Goal: Check status: Check status

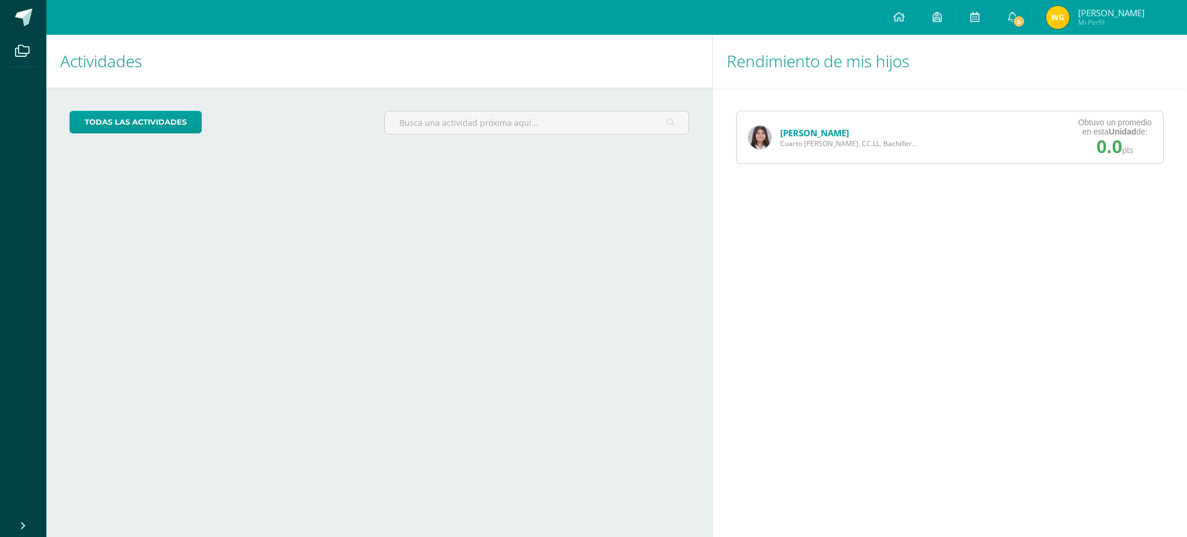
click at [821, 132] on link "[PERSON_NAME]" at bounding box center [814, 133] width 69 height 12
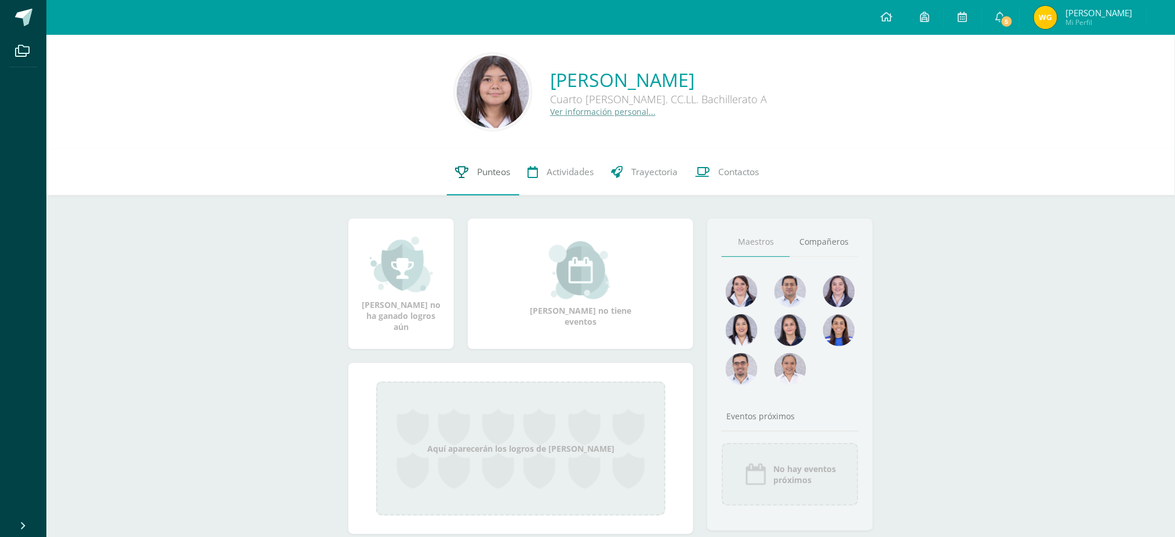
click at [495, 160] on link "Punteos" at bounding box center [483, 172] width 72 height 46
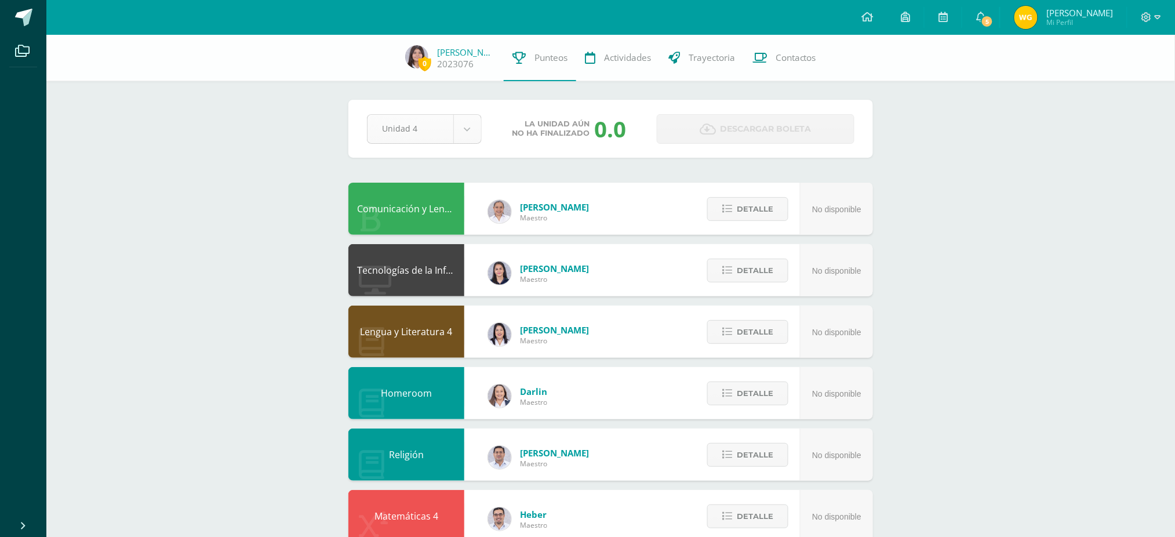
click at [438, 134] on body "Archivos Cerrar panel Configuración Cerrar sesión Werner Ivan Mi Perfil 5 5 Avi…" at bounding box center [587, 467] width 1175 height 934
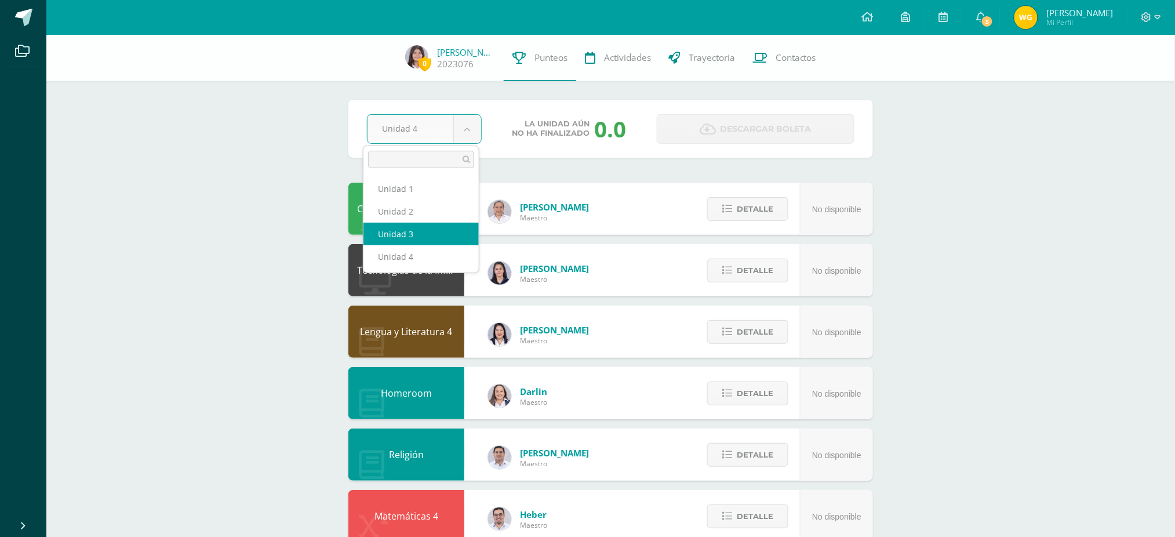
select select "Unidad 3"
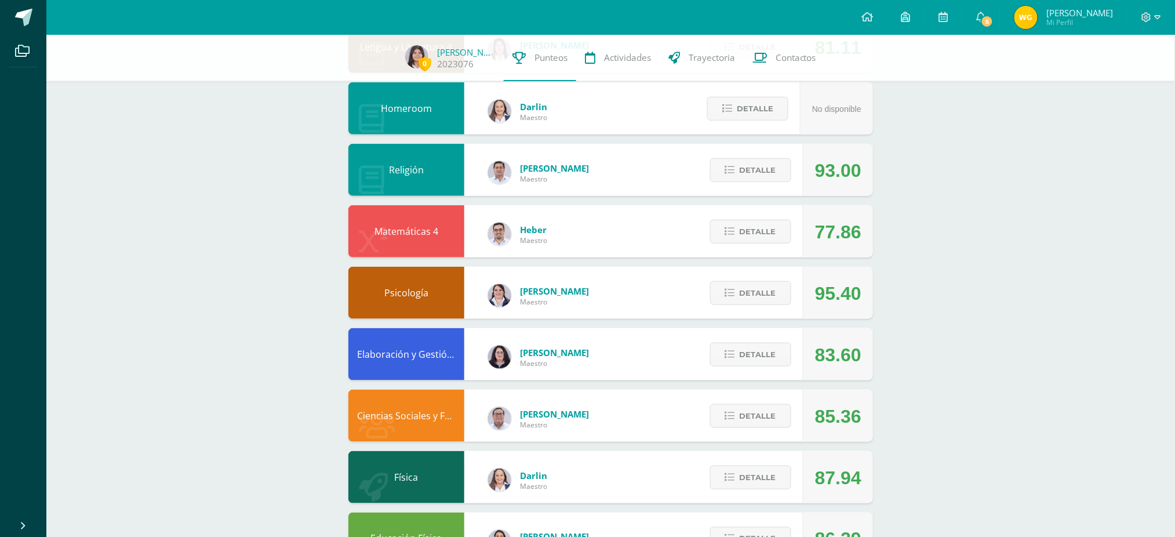
scroll to position [309, 0]
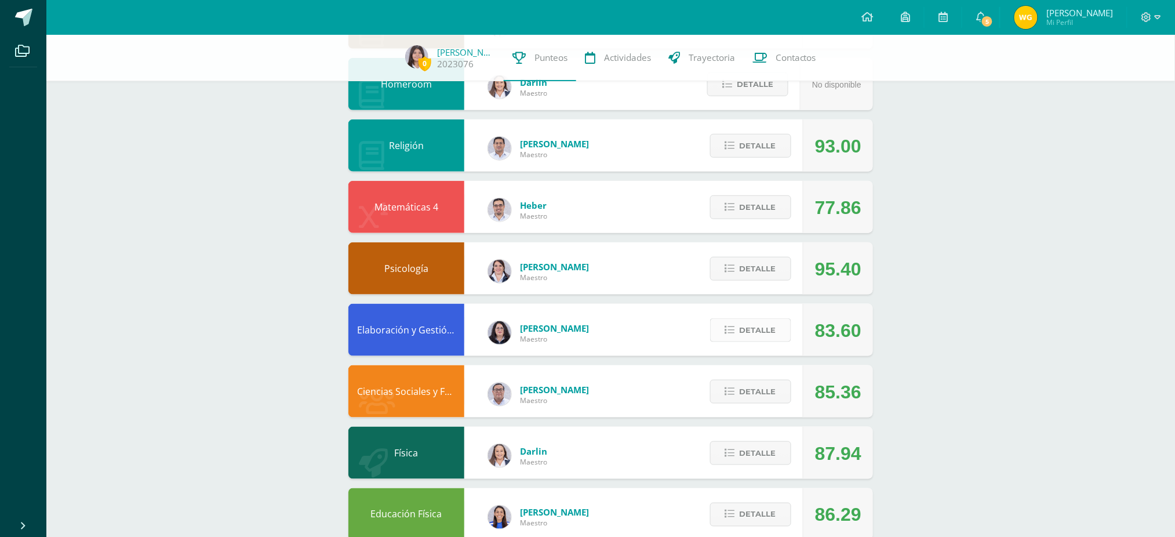
click at [739, 318] on button "Detalle" at bounding box center [750, 330] width 81 height 24
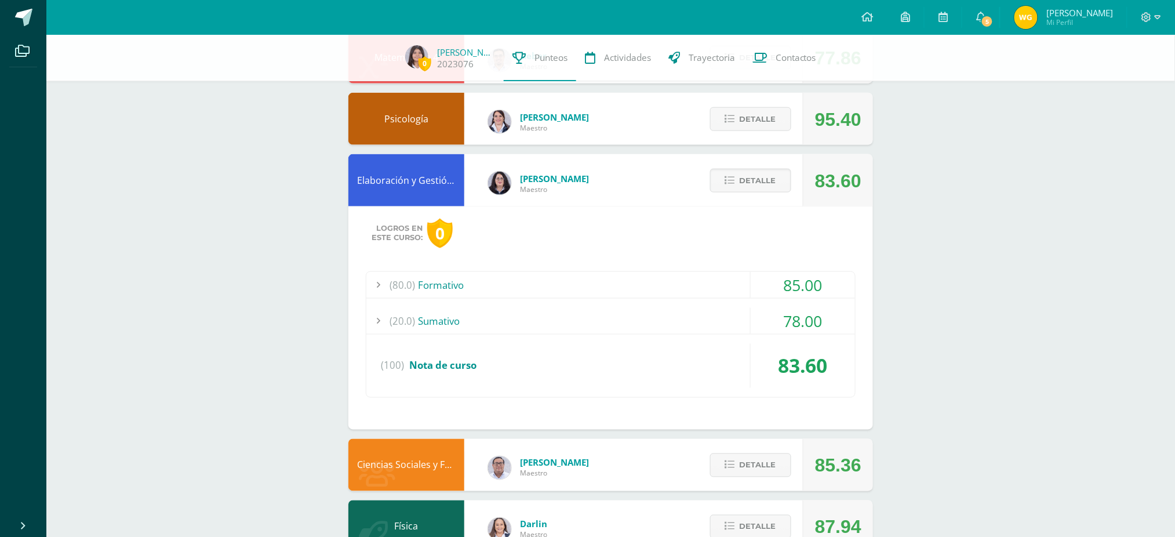
scroll to position [464, 0]
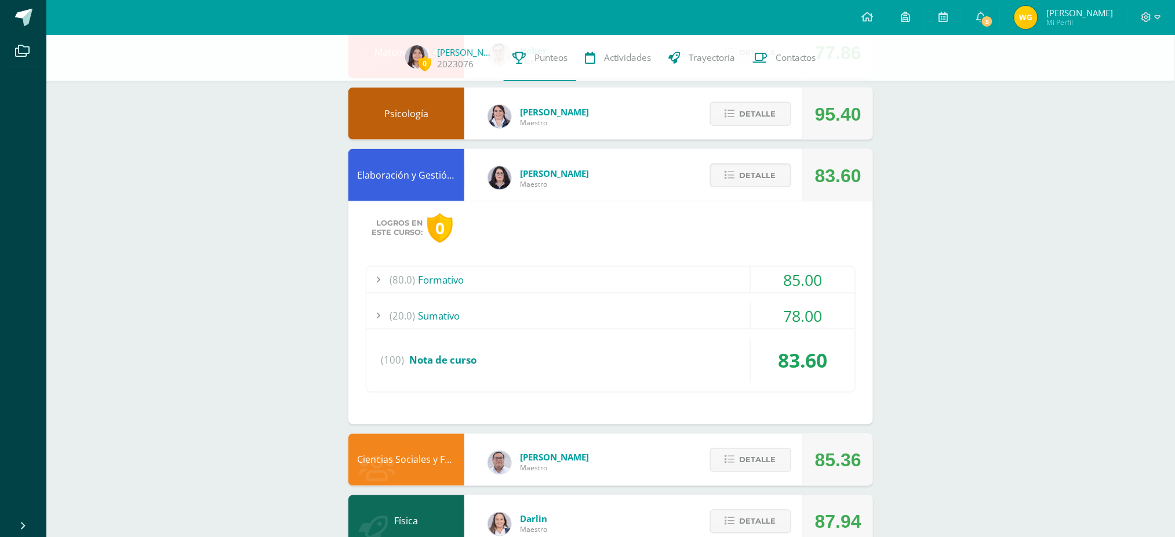
click at [438, 303] on div "(20.0) Sumativo" at bounding box center [610, 316] width 489 height 26
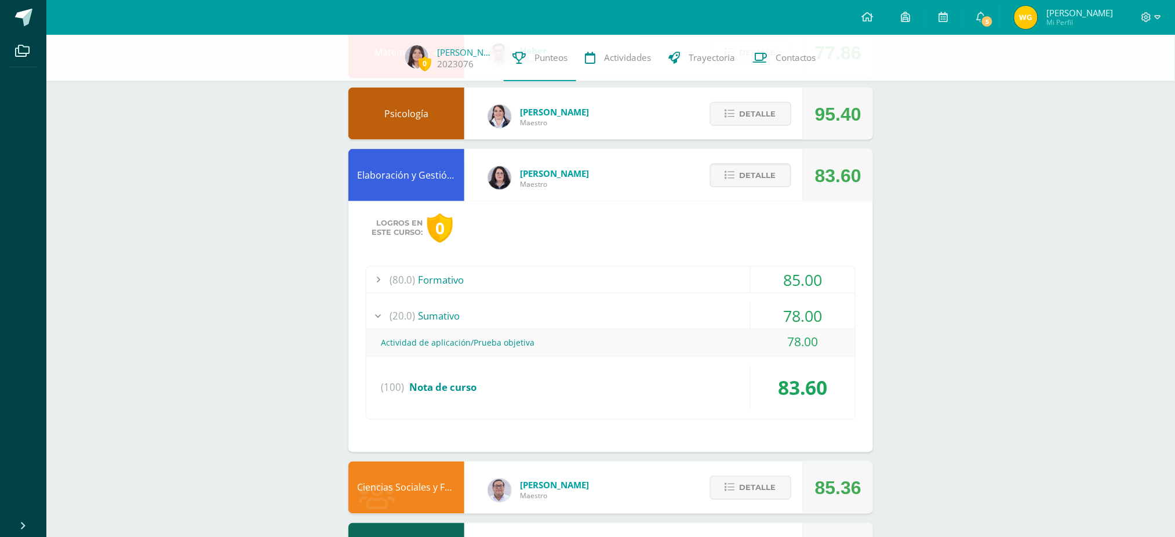
click at [442, 303] on div "(20.0) Sumativo" at bounding box center [610, 316] width 489 height 26
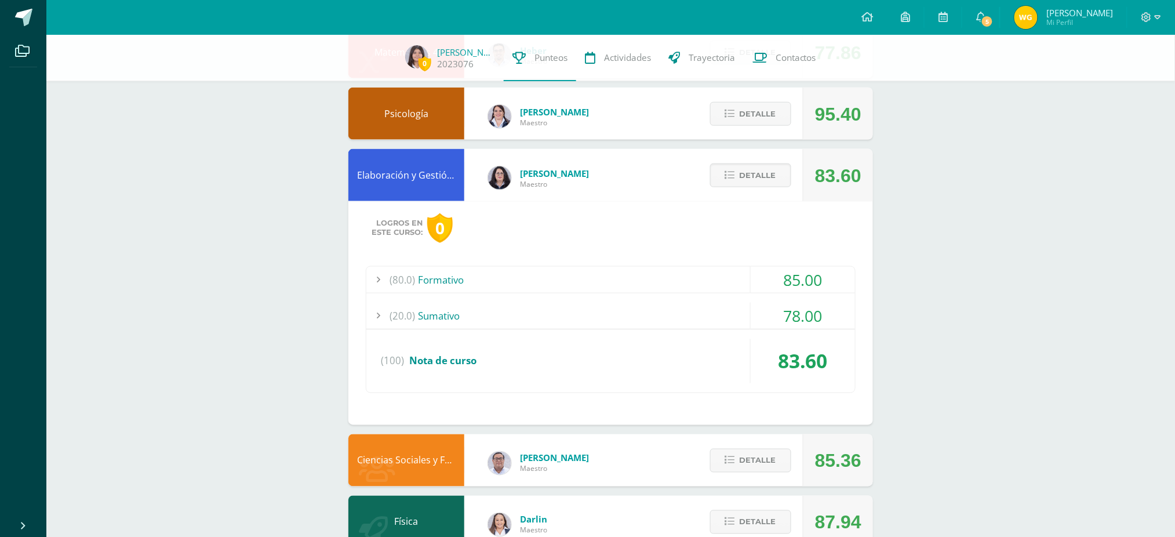
click at [451, 291] on div "(80.0) Formativo 85.00 Dramatización grupal: Personas indispensables en la real…" at bounding box center [611, 329] width 490 height 127
click at [458, 283] on div "(80.0) Formativo" at bounding box center [610, 280] width 489 height 26
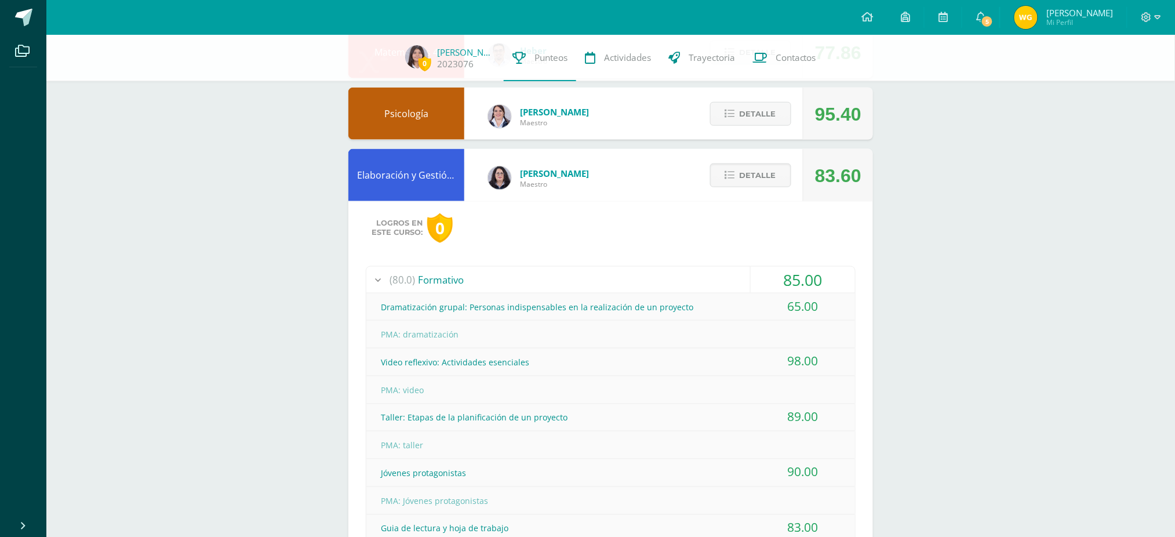
click at [458, 283] on div "(80.0) Formativo" at bounding box center [610, 280] width 489 height 26
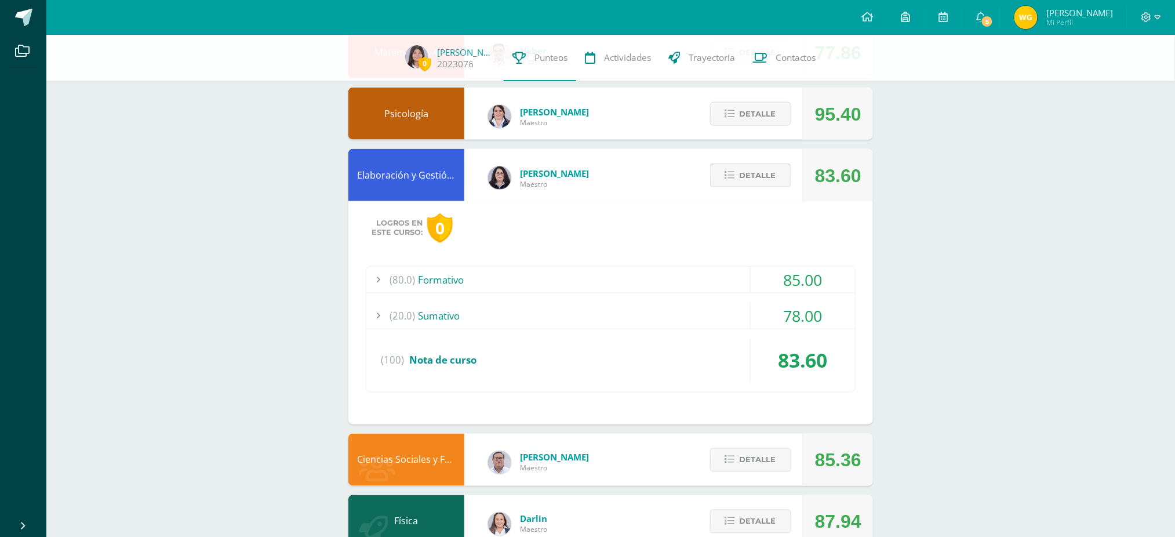
click at [728, 164] on button "Detalle" at bounding box center [750, 175] width 81 height 24
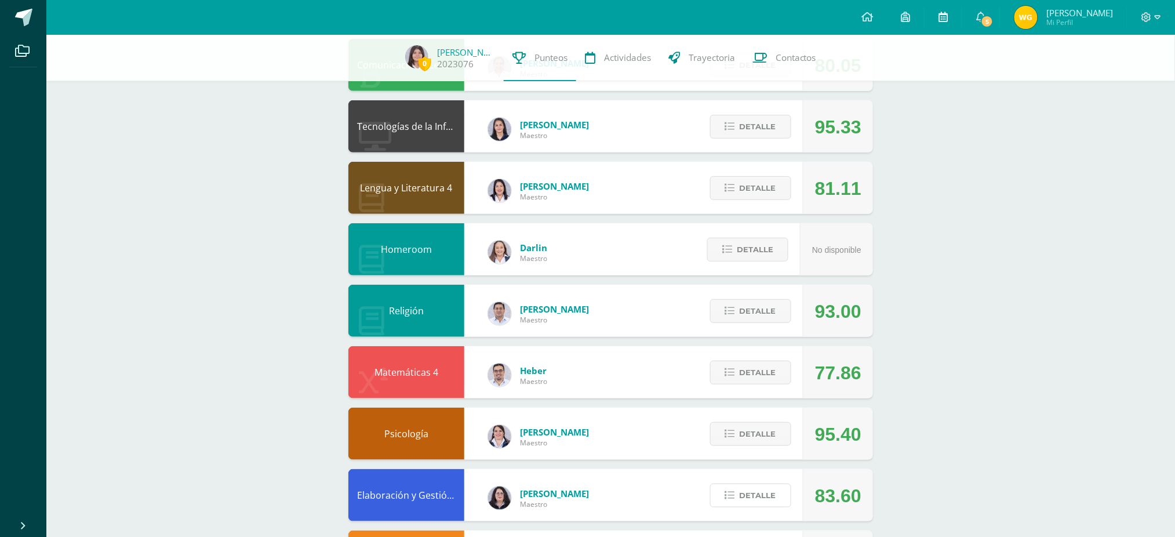
scroll to position [77, 0]
